Goal: Check status: Check status

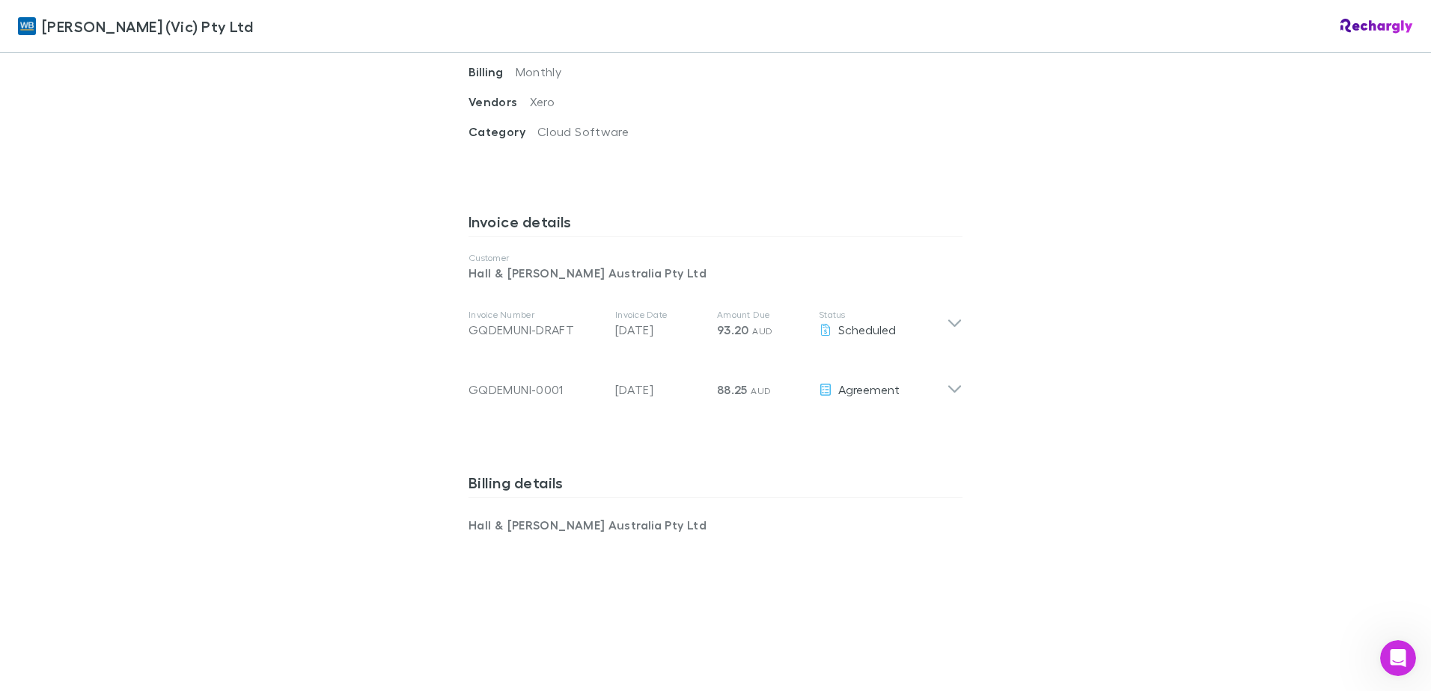
scroll to position [674, 0]
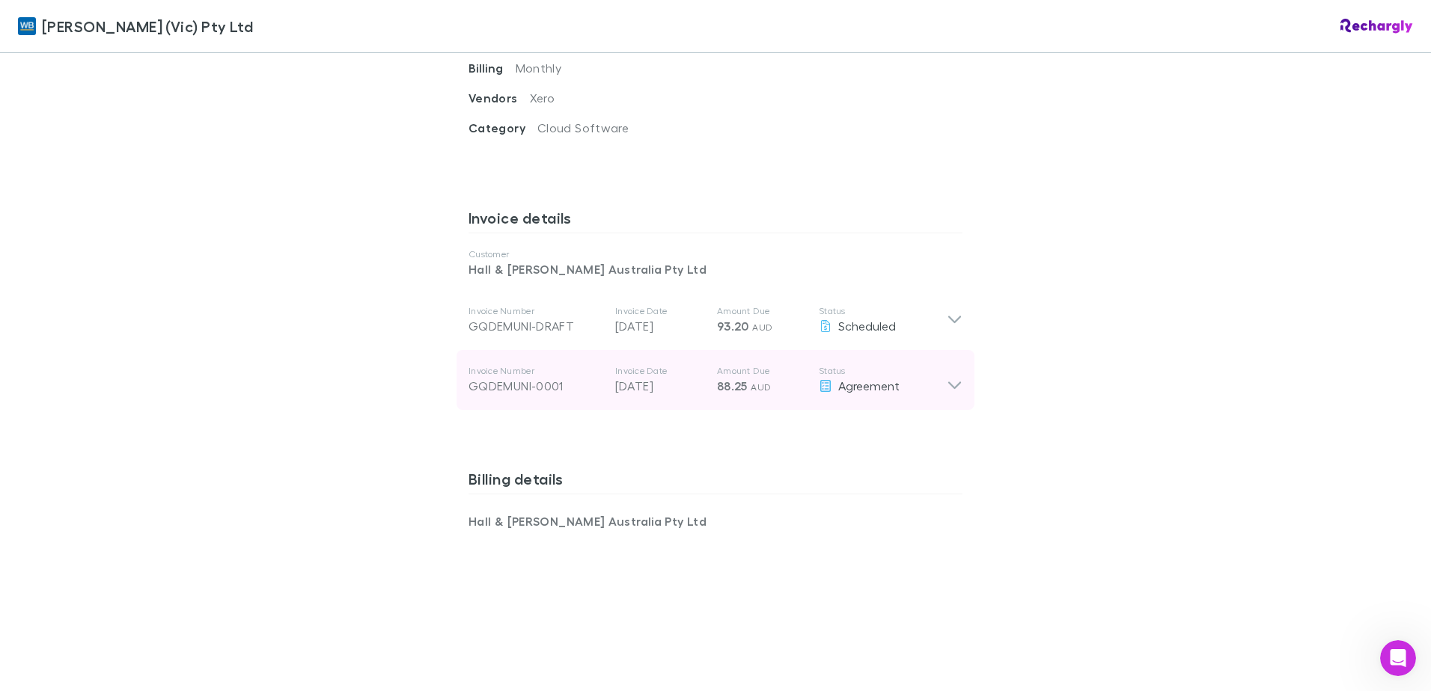
click at [956, 367] on icon at bounding box center [955, 380] width 16 height 30
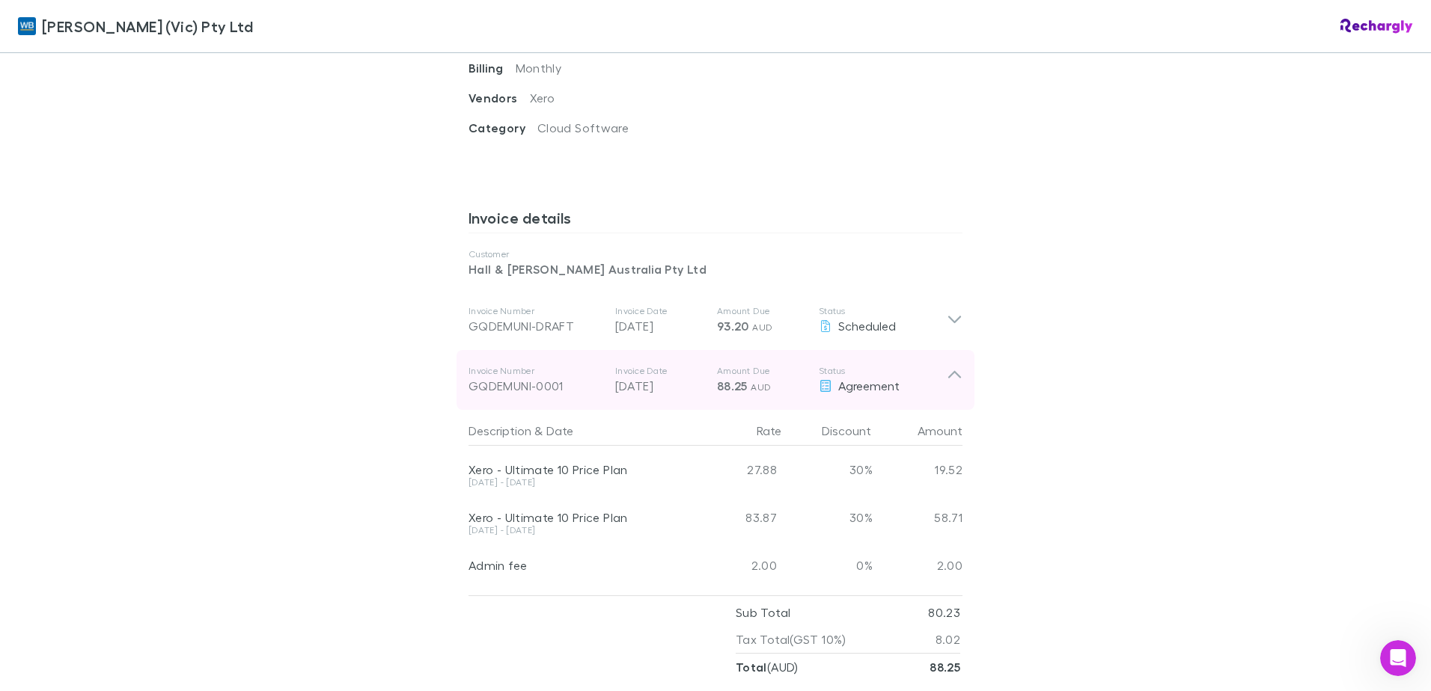
click at [956, 367] on icon at bounding box center [955, 380] width 16 height 30
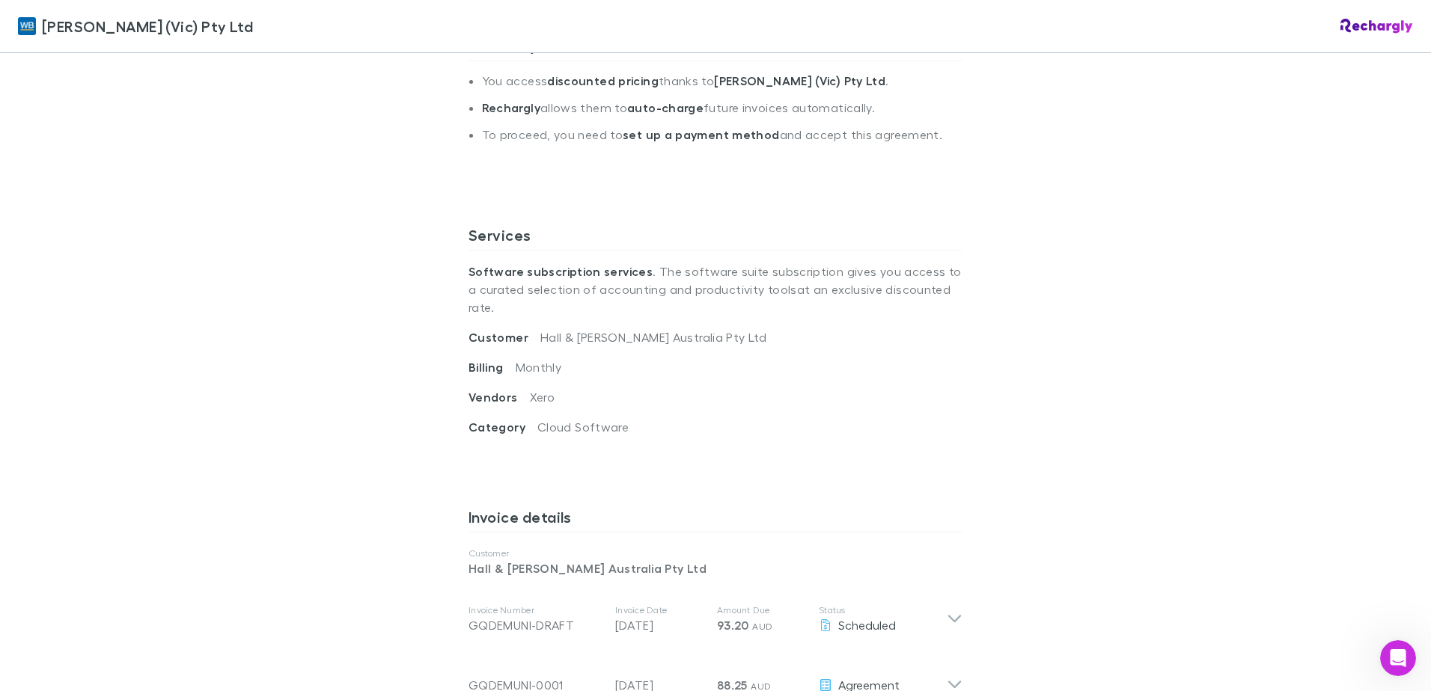
scroll to position [0, 0]
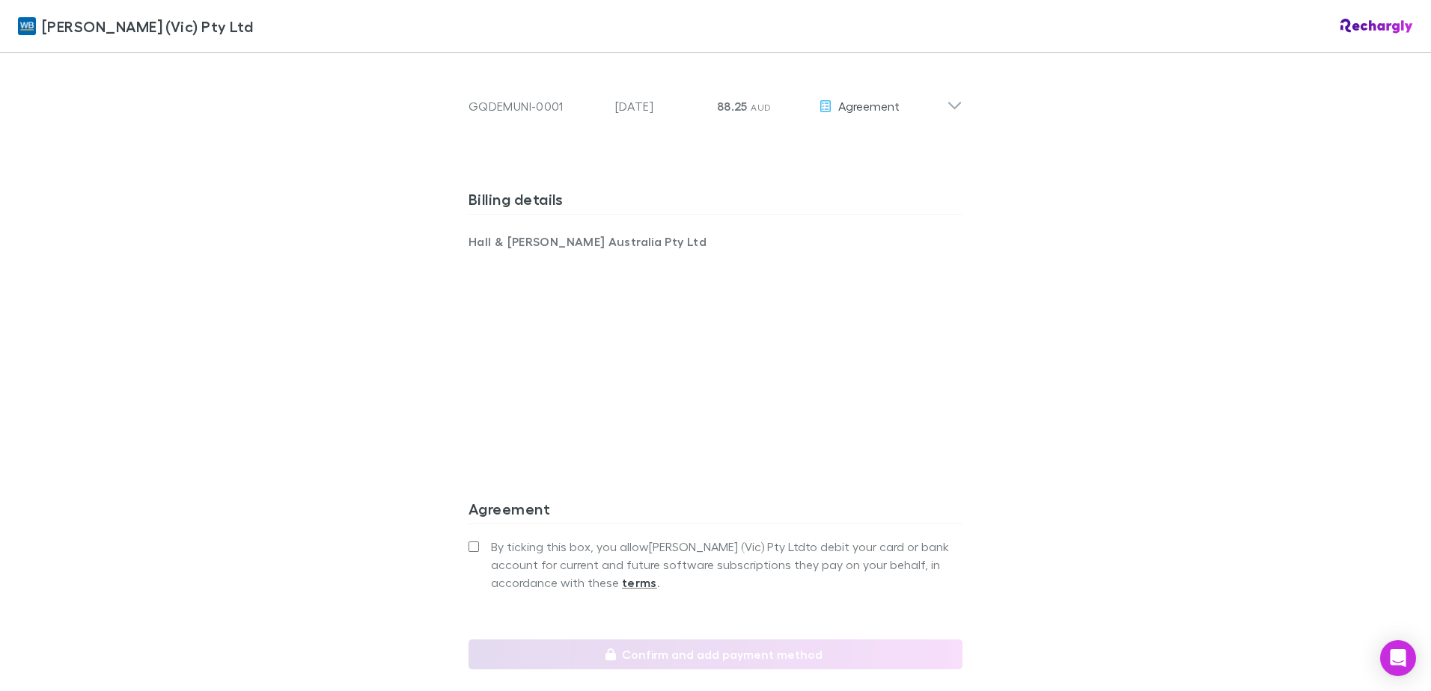
scroll to position [973, 0]
